Goal: Navigation & Orientation: Understand site structure

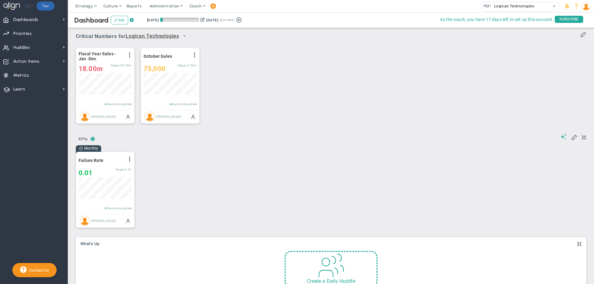
scroll to position [22, 53]
click at [535, 9] on div "Logican Technologies" at bounding box center [516, 6] width 68 height 8
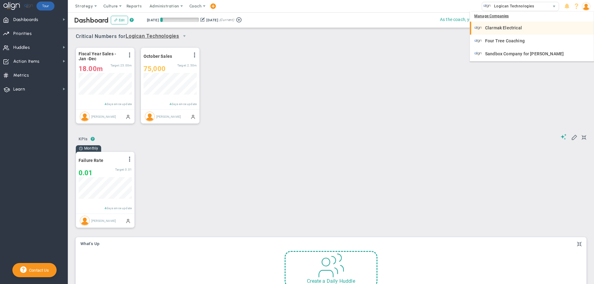
click at [504, 28] on span "Clarmak Electrical" at bounding box center [503, 28] width 37 height 4
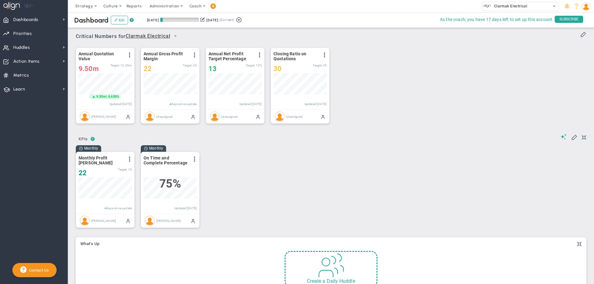
click at [353, 161] on div "Monthly Monthly Profit [PERSON_NAME] View Historical Graph Edit Make "No Change…" at bounding box center [329, 189] width 519 height 89
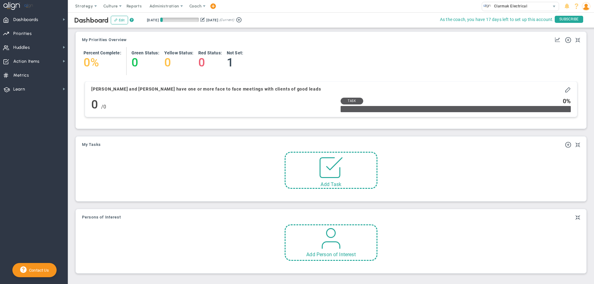
scroll to position [233, 0]
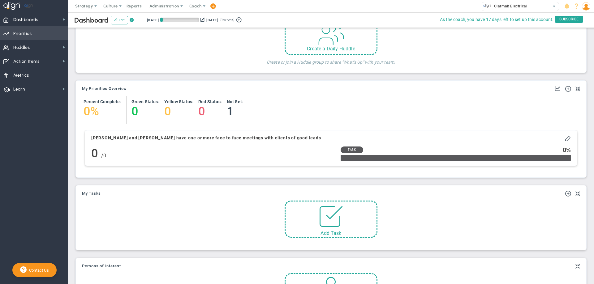
click at [19, 32] on span "Priorities" at bounding box center [22, 33] width 19 height 13
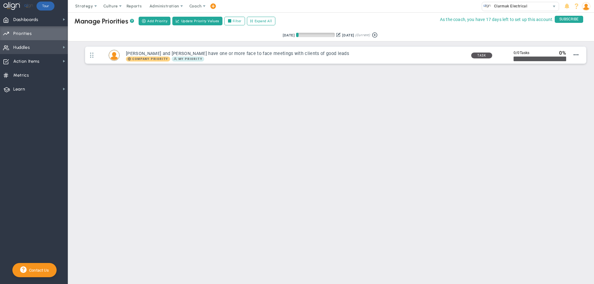
click at [26, 48] on span "Huddles" at bounding box center [21, 47] width 17 height 13
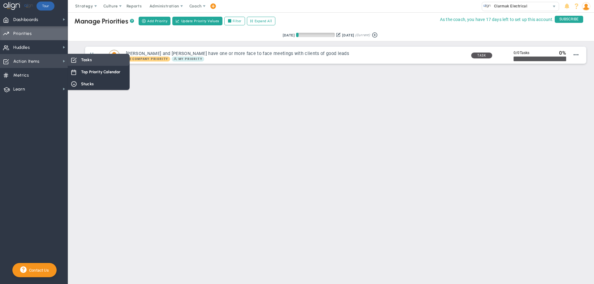
click at [81, 59] on span "Tasks" at bounding box center [86, 60] width 11 height 6
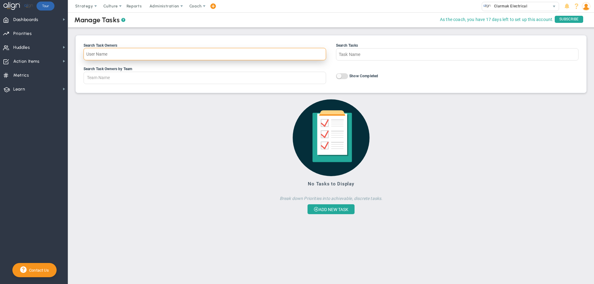
click at [108, 56] on input "Search Task Owners" at bounding box center [205, 54] width 243 height 12
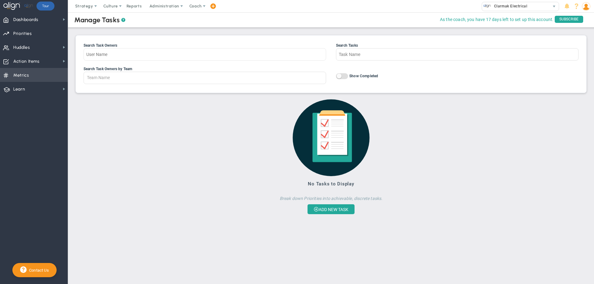
click at [32, 75] on span "Metrics Metrics" at bounding box center [34, 75] width 68 height 14
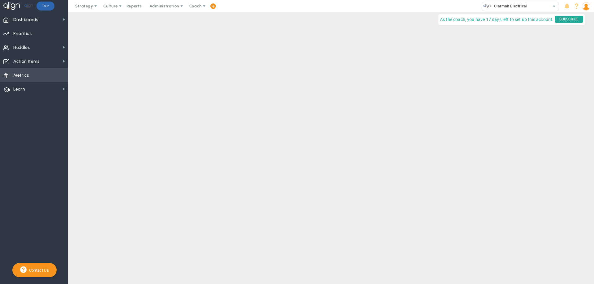
checkbox input "false"
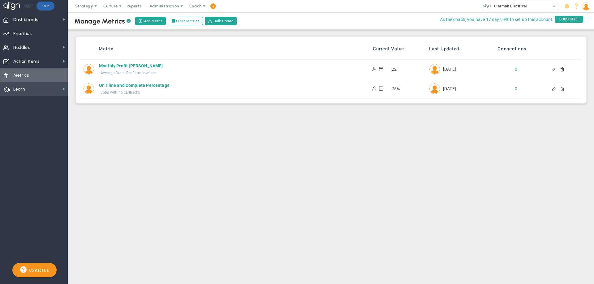
click at [25, 89] on span "Learn" at bounding box center [19, 89] width 12 height 13
click at [146, 190] on main "Manage Metrics ? Add Metric Filter Metrics Bulk Create Filter People Person's N…" at bounding box center [331, 148] width 526 height 272
click at [90, 7] on span "Strategy" at bounding box center [84, 6] width 18 height 5
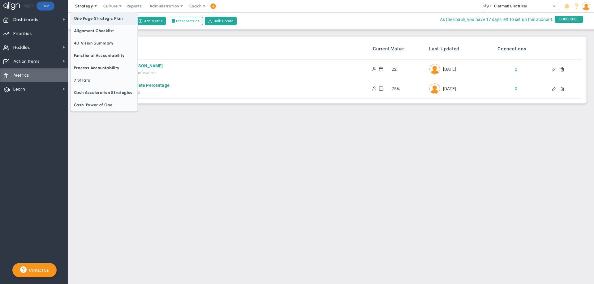
click at [99, 21] on span "One Page Strategic Plan" at bounding box center [104, 18] width 67 height 12
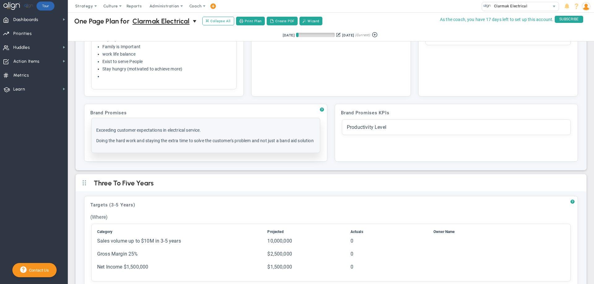
scroll to position [85, 0]
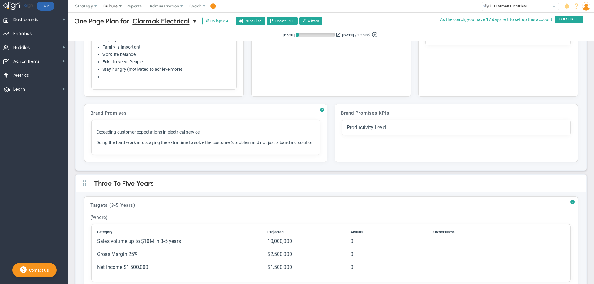
click at [115, 7] on span "Culture" at bounding box center [110, 6] width 15 height 5
click at [136, 6] on span "Reports" at bounding box center [135, 6] width 22 height 12
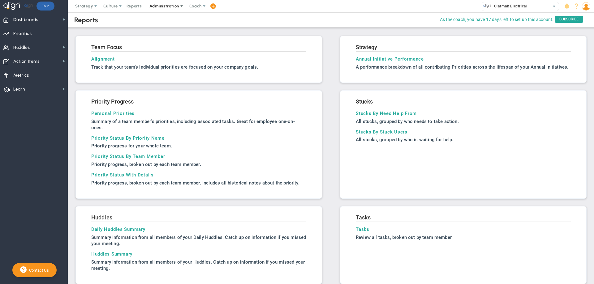
click at [162, 6] on span "Administration" at bounding box center [164, 6] width 29 height 5
click at [32, 17] on span "Dashboards" at bounding box center [25, 19] width 25 height 13
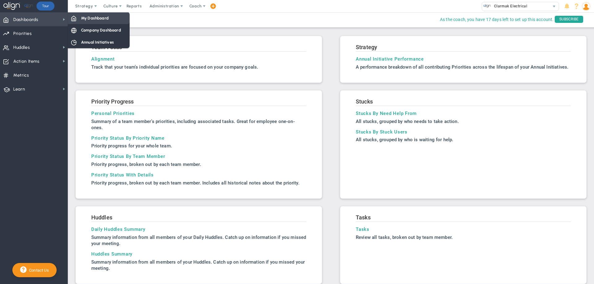
click at [80, 17] on div "My Dashboard" at bounding box center [99, 18] width 62 height 12
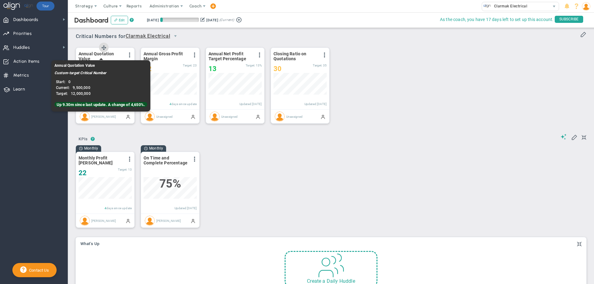
scroll to position [22, 53]
